Goal: Task Accomplishment & Management: Manage account settings

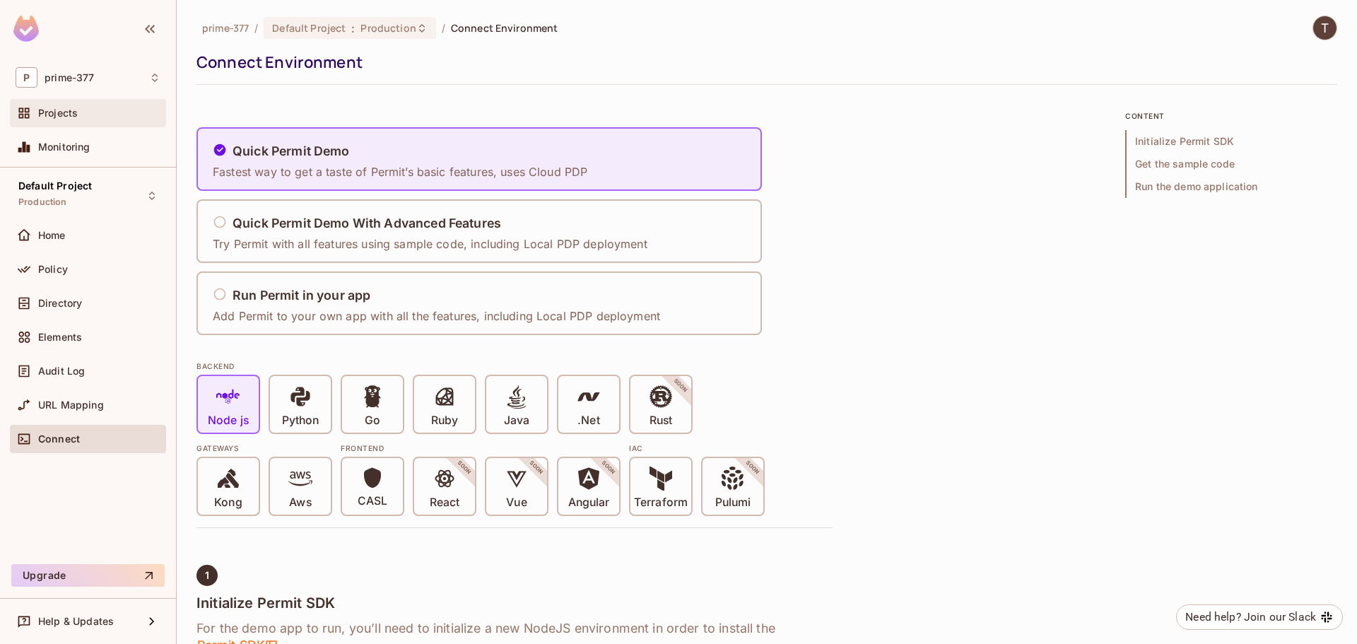
click at [52, 103] on div "Projects" at bounding box center [88, 113] width 156 height 28
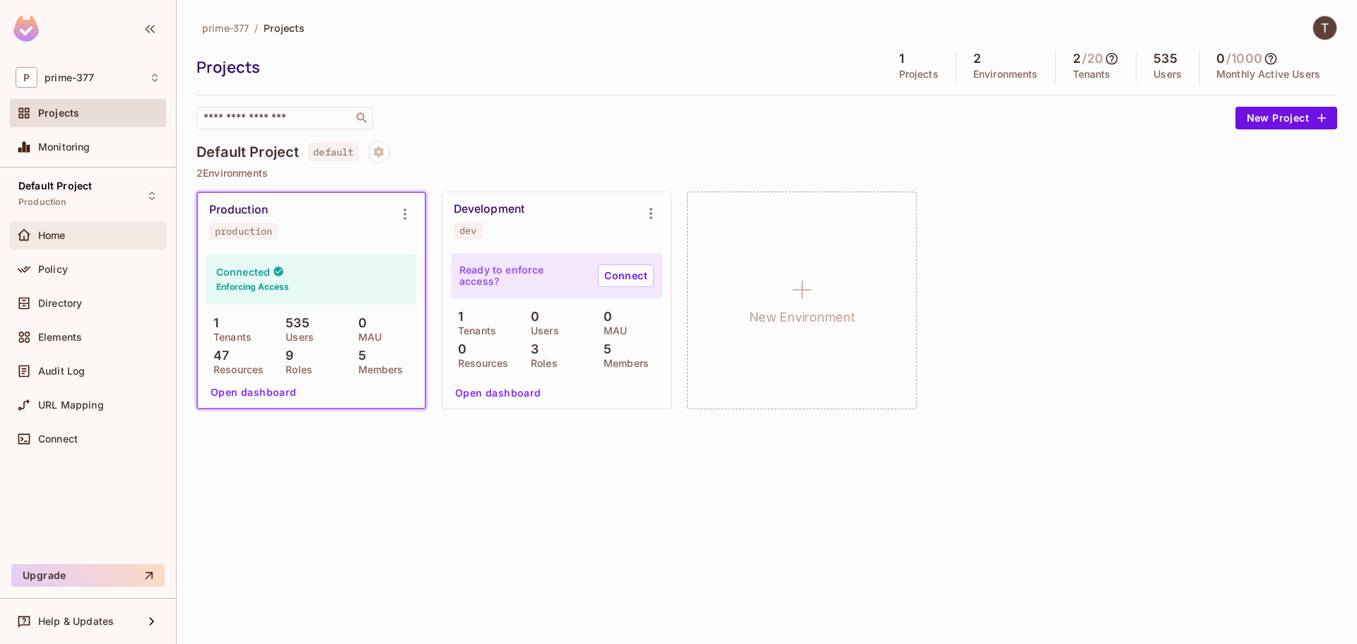
click at [71, 240] on div "Home" at bounding box center [88, 235] width 145 height 17
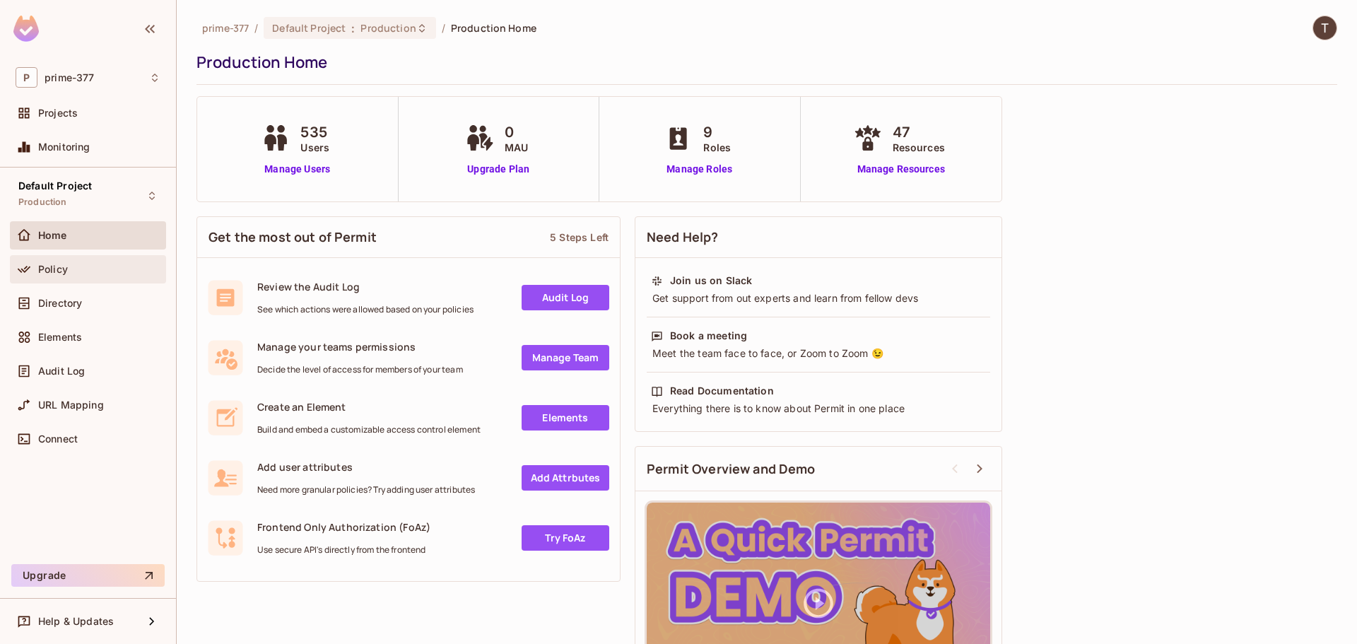
click at [76, 273] on div "Policy" at bounding box center [99, 269] width 122 height 11
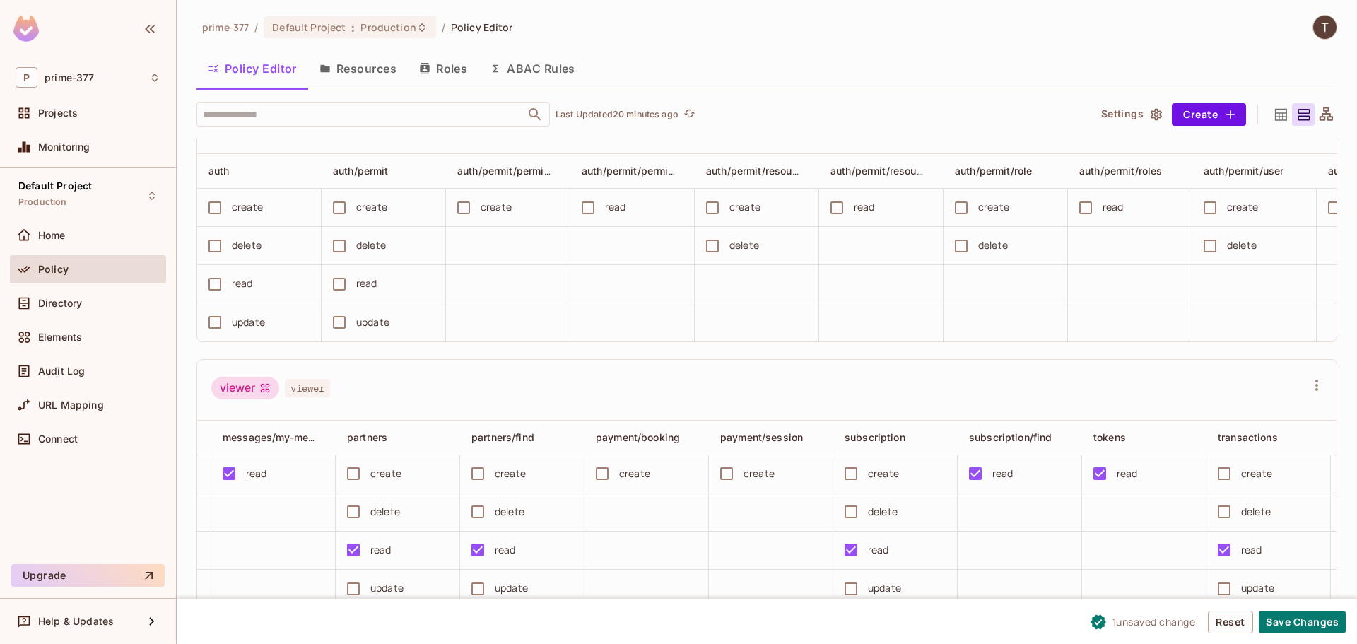
scroll to position [0, 2613]
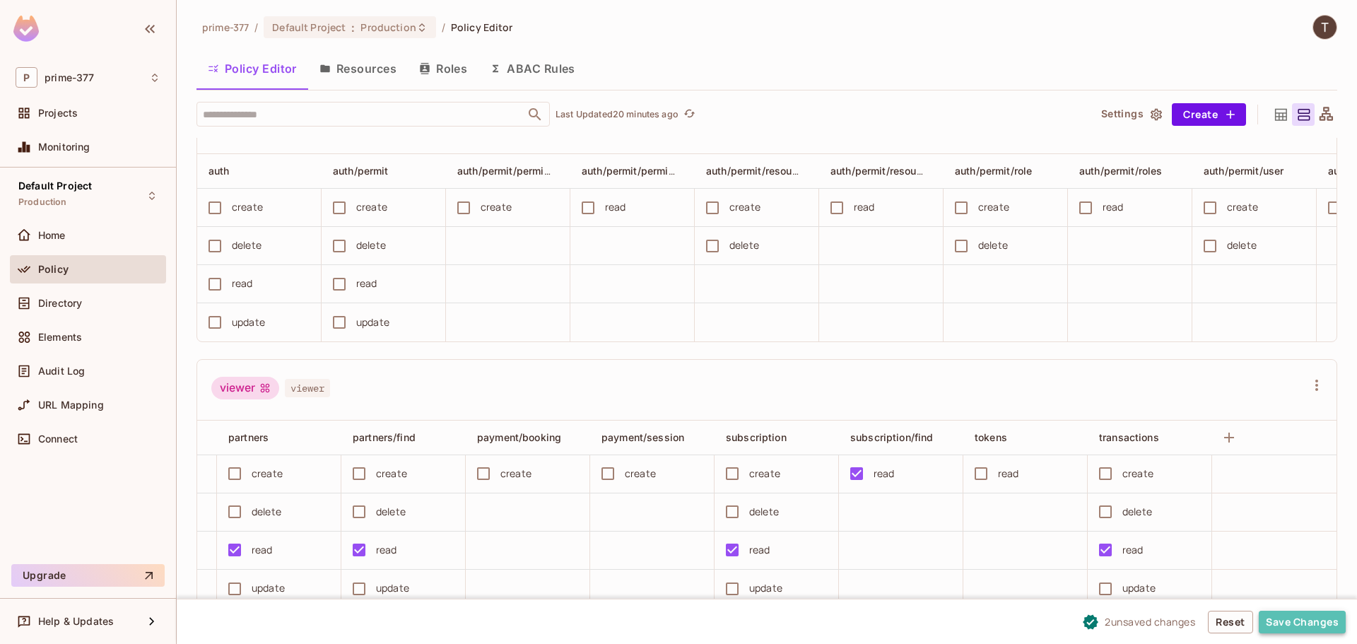
click at [1299, 625] on button "Save Changes" at bounding box center [1301, 621] width 87 height 23
